Goal: Transaction & Acquisition: Book appointment/travel/reservation

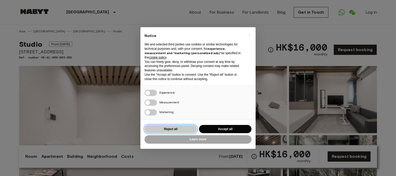
click at [177, 132] on button "Reject all" at bounding box center [170, 129] width 52 height 8
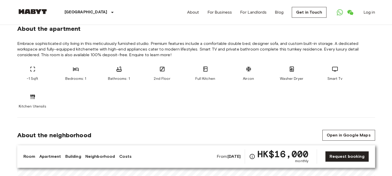
scroll to position [191, 0]
click at [292, 162] on div "HK$16,000 monthly" at bounding box center [282, 157] width 51 height 14
click at [294, 156] on span "HK$16,000" at bounding box center [282, 154] width 51 height 9
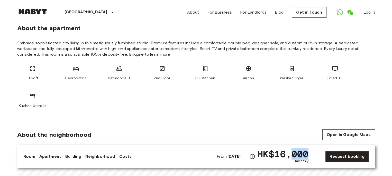
click at [307, 155] on span "HK$16,000" at bounding box center [282, 154] width 51 height 9
click at [206, 131] on div "About the neighborhood Open in Google Maps" at bounding box center [196, 134] width 358 height 11
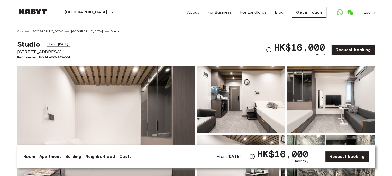
click at [111, 31] on link "Studio" at bounding box center [115, 31] width 9 height 5
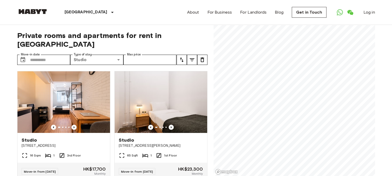
click at [67, 33] on span "Private rooms and apartments for rent in [GEOGRAPHIC_DATA]" at bounding box center [112, 39] width 190 height 17
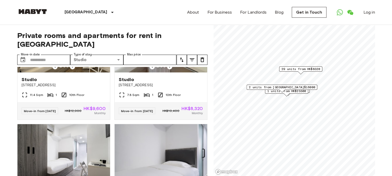
scroll to position [628, 0]
